Goal: Information Seeking & Learning: Learn about a topic

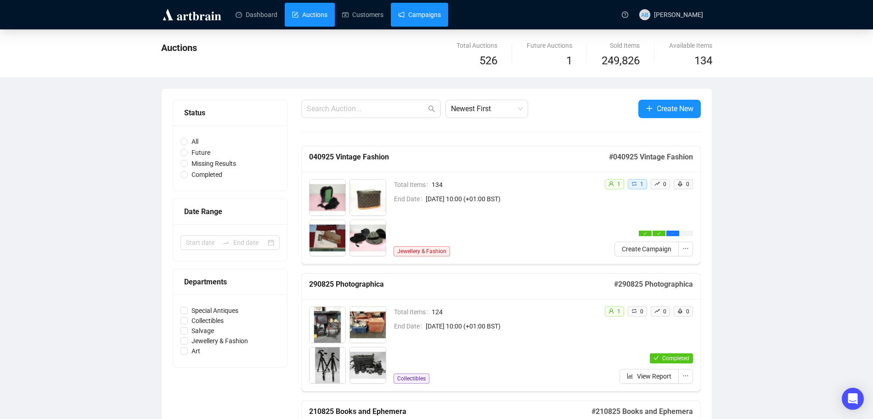
click at [408, 21] on link "Campaigns" at bounding box center [419, 15] width 43 height 24
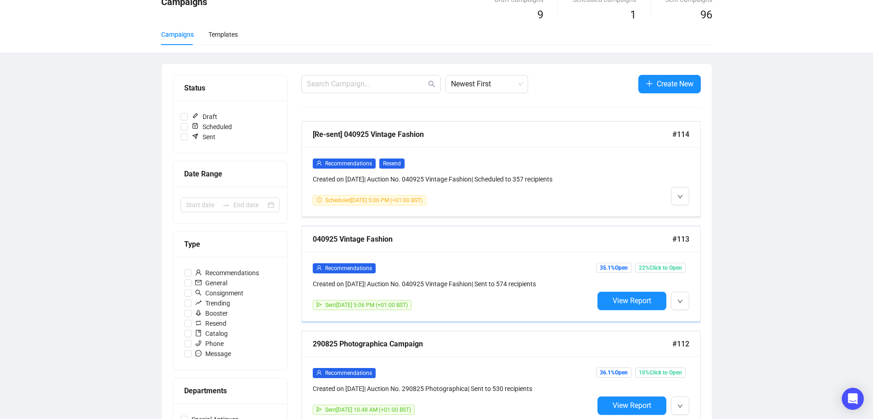
scroll to position [115, 0]
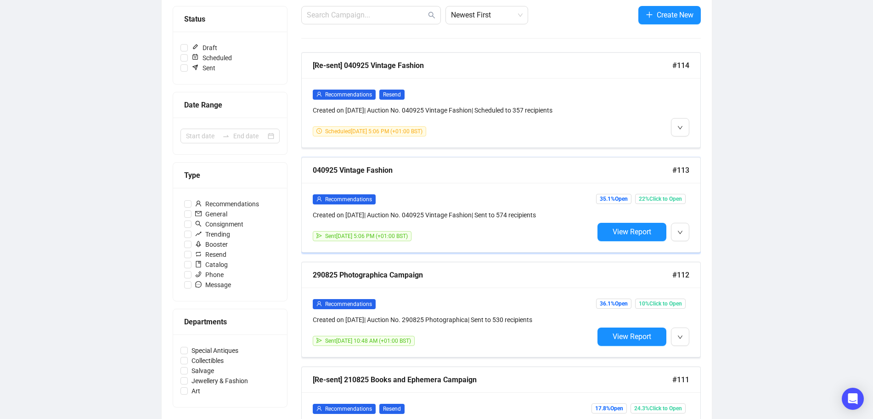
click at [416, 170] on div "040925 Vintage Fashion" at bounding box center [493, 169] width 360 height 11
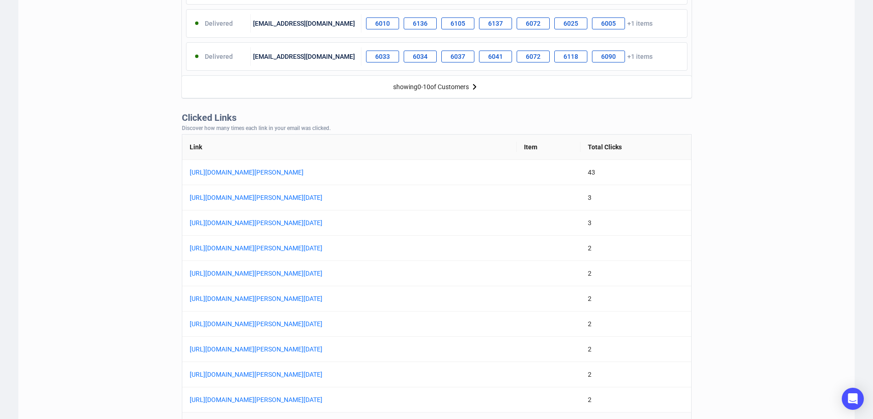
scroll to position [689, 0]
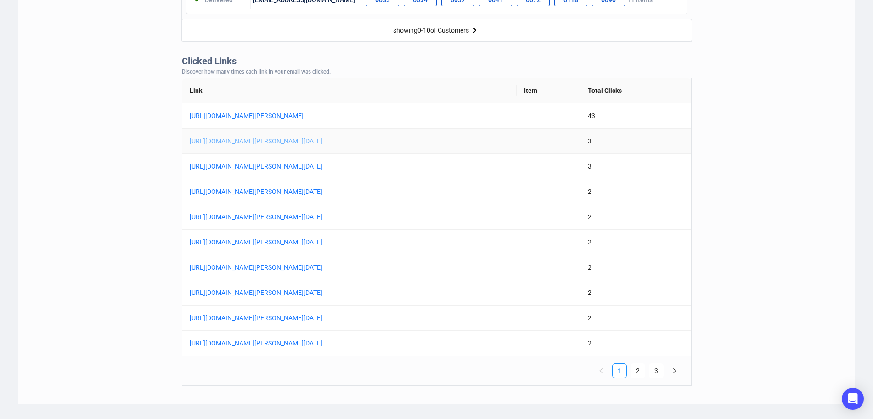
click at [294, 141] on link "[URL][DOMAIN_NAME][PERSON_NAME][DATE]" at bounding box center [305, 141] width 230 height 10
click at [328, 167] on link "[URL][DOMAIN_NAME][PERSON_NAME][DATE]" at bounding box center [305, 166] width 230 height 10
click at [381, 192] on link "[URL][DOMAIN_NAME][PERSON_NAME][DATE]" at bounding box center [305, 192] width 230 height 10
